Goal: Check status: Check status

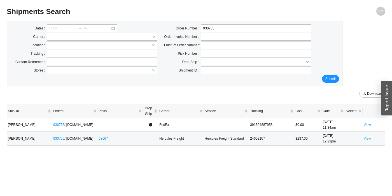
click at [367, 139] on link "View" at bounding box center [367, 138] width 7 height 4
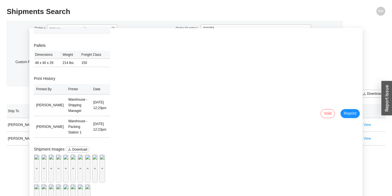
scroll to position [196, 0]
click at [78, 165] on div "Preview" at bounding box center [81, 168] width 6 height 6
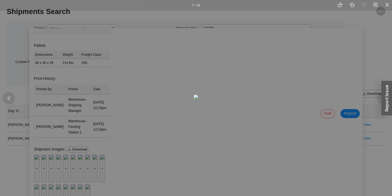
click at [59, 128] on div "7 / 18" at bounding box center [196, 98] width 392 height 196
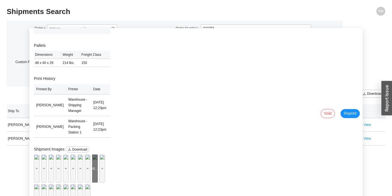
click at [92, 154] on div "Preview" at bounding box center [95, 168] width 6 height 28
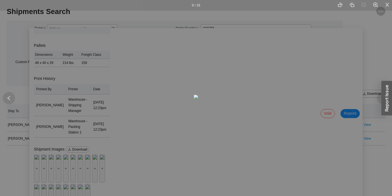
click at [198, 95] on img at bounding box center [196, 97] width 4 height 4
click at [389, 6] on icon "close" at bounding box center [387, 4] width 5 height 5
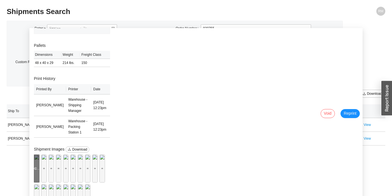
click at [39, 165] on div "Preview" at bounding box center [37, 168] width 6 height 6
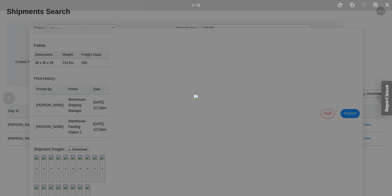
click at [386, 3] on icon "close" at bounding box center [387, 5] width 4 height 4
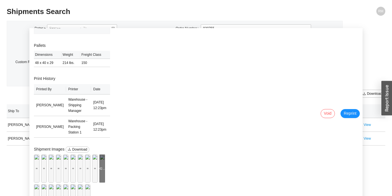
click at [99, 154] on div "Preview" at bounding box center [102, 168] width 6 height 28
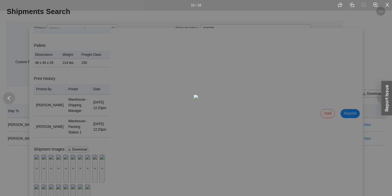
click at [386, 5] on icon "close" at bounding box center [387, 4] width 5 height 5
